Goal: Information Seeking & Learning: Learn about a topic

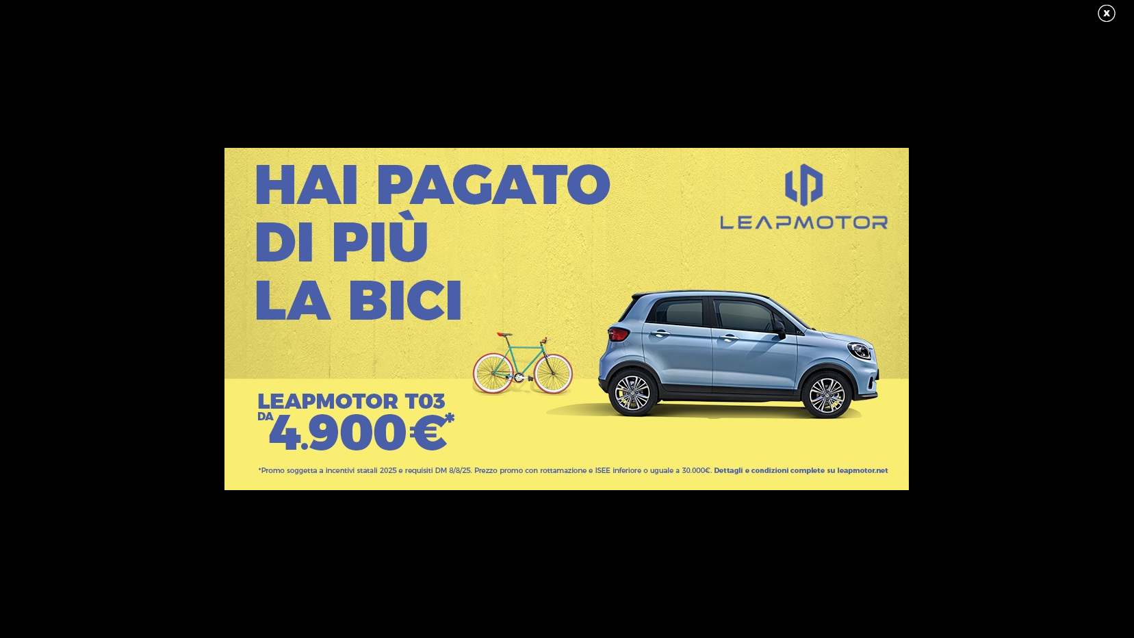
click at [1105, 14] on link at bounding box center [1114, 13] width 34 height 21
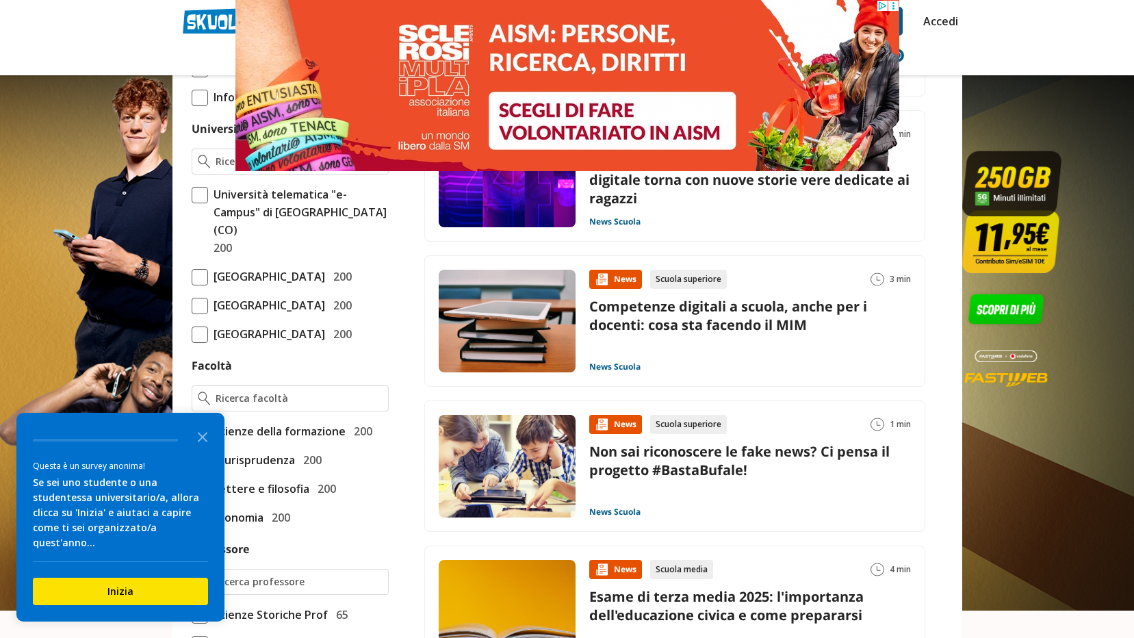
scroll to position [479, 0]
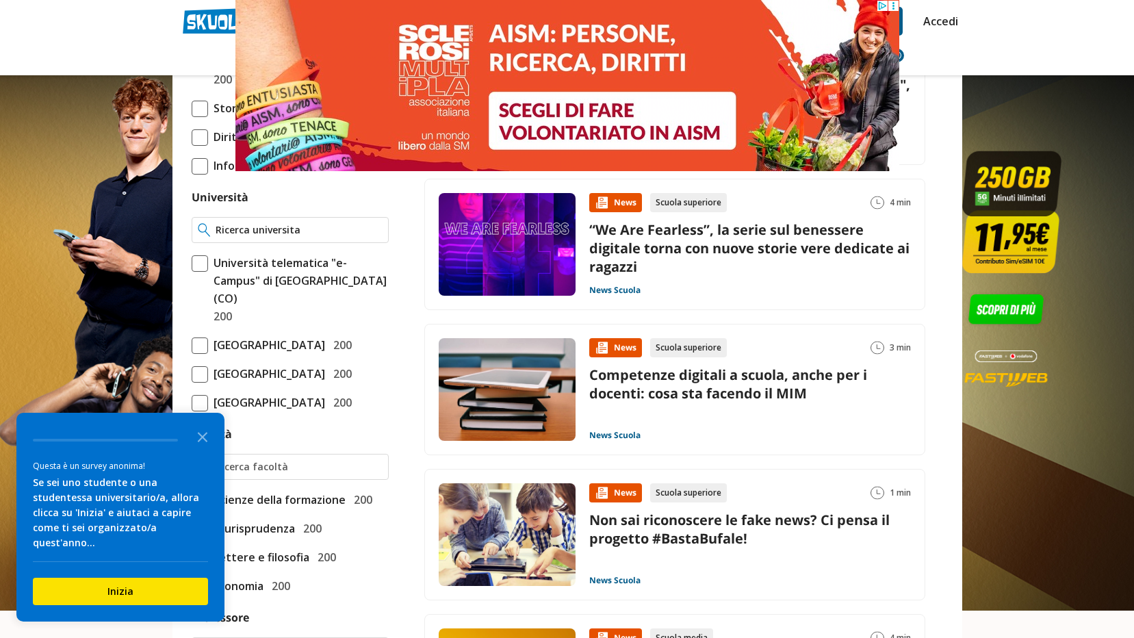
click at [258, 225] on input "Università" at bounding box center [299, 230] width 166 height 14
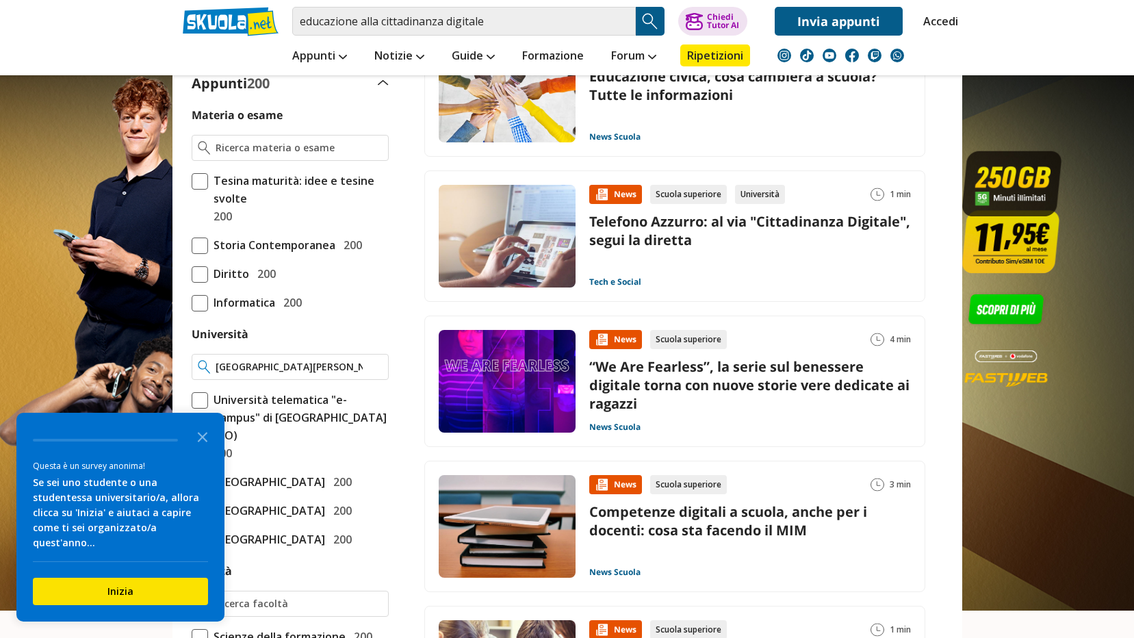
scroll to position [257, 0]
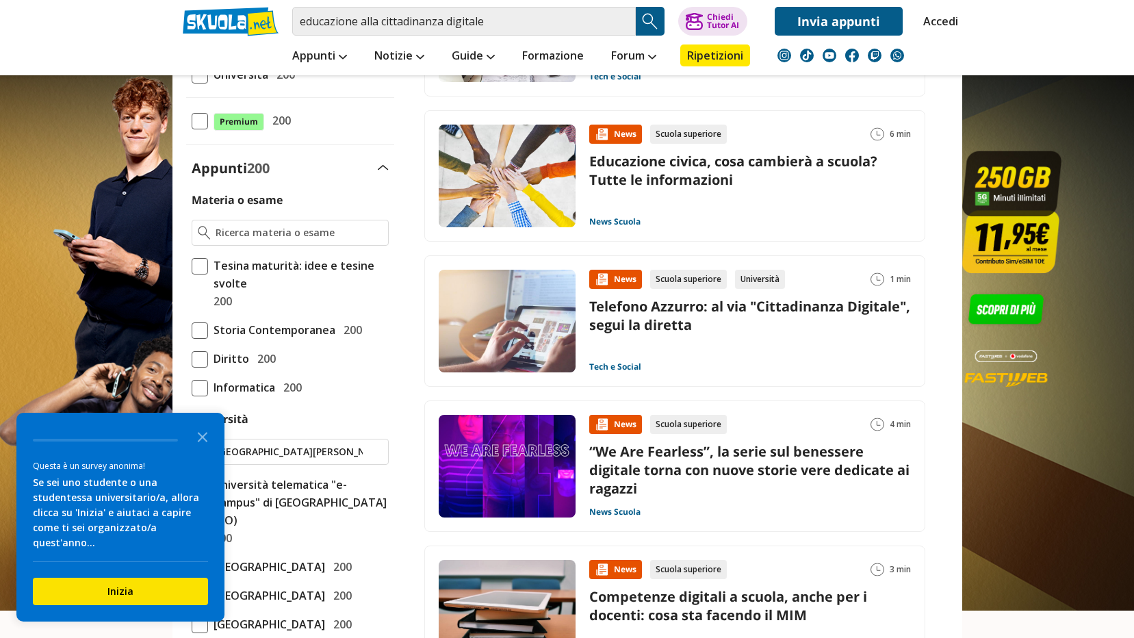
type input "[GEOGRAPHIC_DATA][PERSON_NAME] di [GEOGRAPHIC_DATA]"
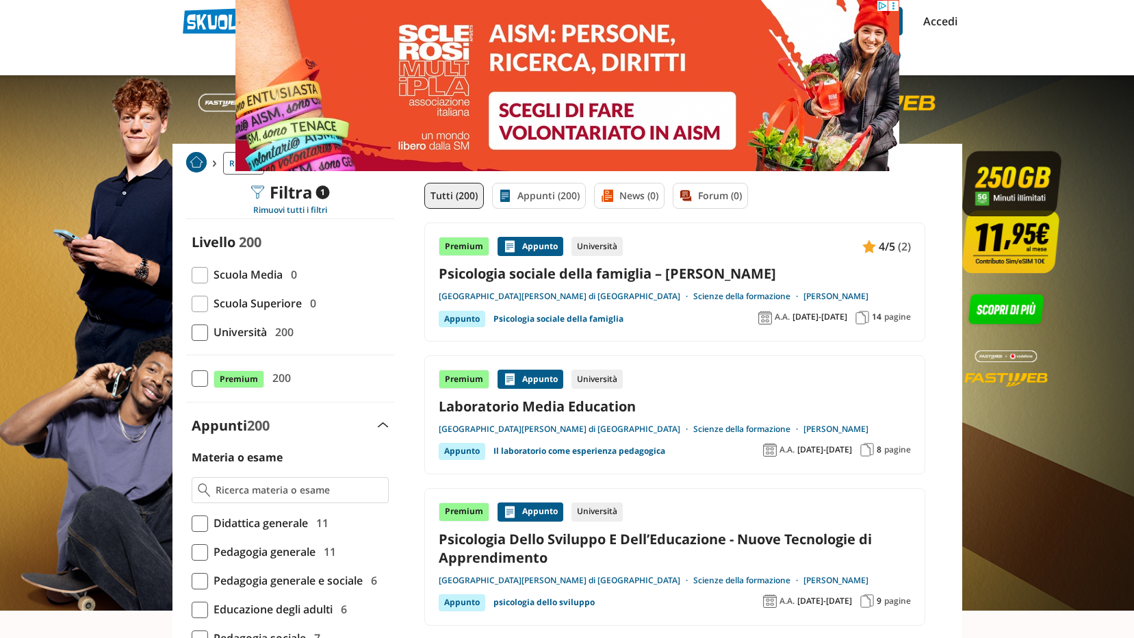
drag, startPoint x: 1109, startPoint y: 16, endPoint x: 1095, endPoint y: 16, distance: 13.7
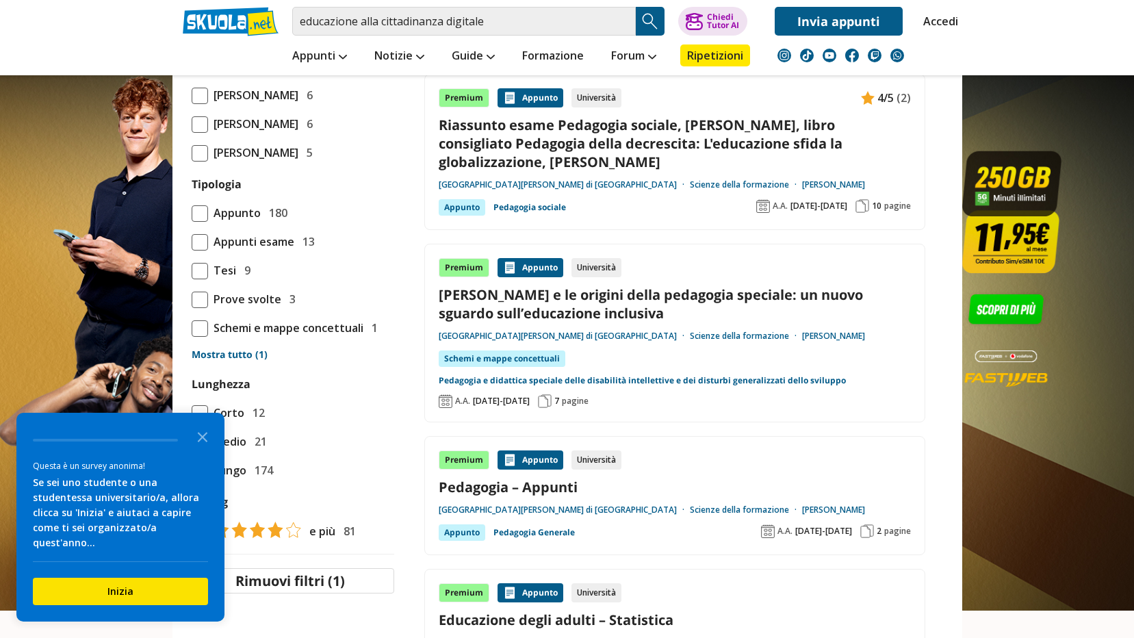
scroll to position [1095, 0]
click at [579, 142] on link "Riassunto esame Pedagogia sociale, [PERSON_NAME], libro consigliato Pedagogia d…" at bounding box center [675, 144] width 472 height 56
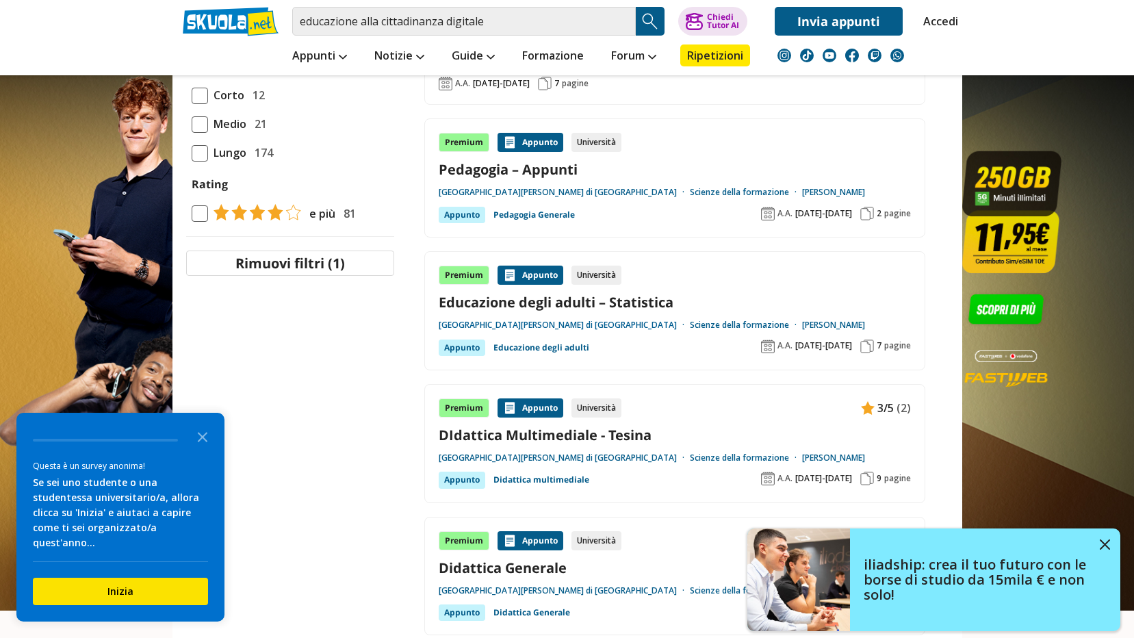
scroll to position [1438, 0]
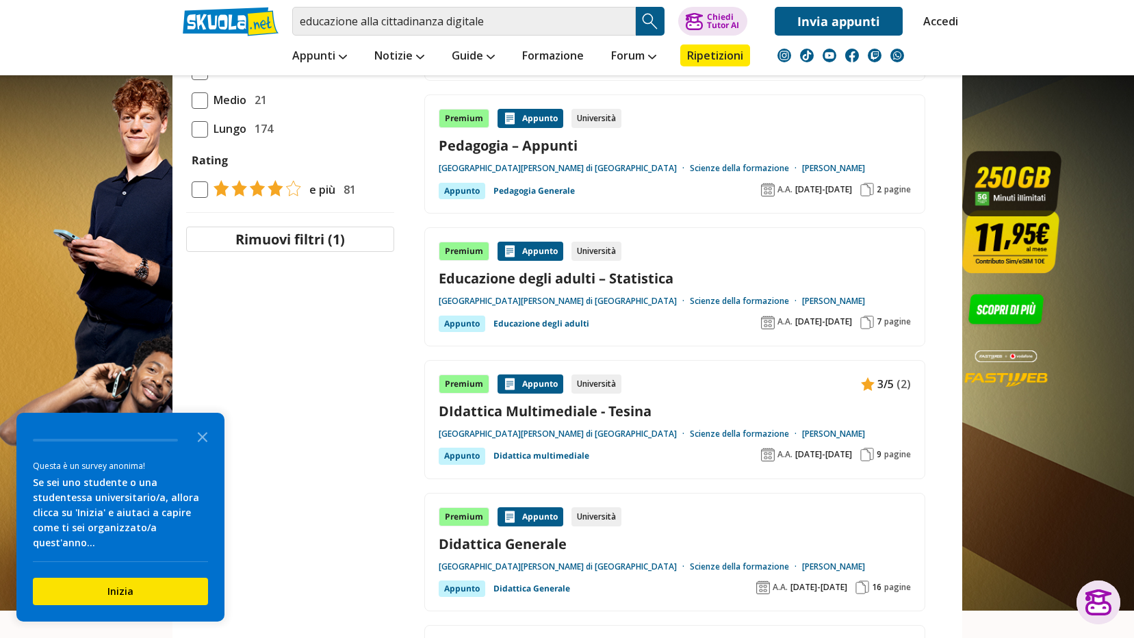
click at [550, 411] on link "DIdattica Multimediale - Tesina" at bounding box center [675, 411] width 472 height 18
